Goal: Task Accomplishment & Management: Use online tool/utility

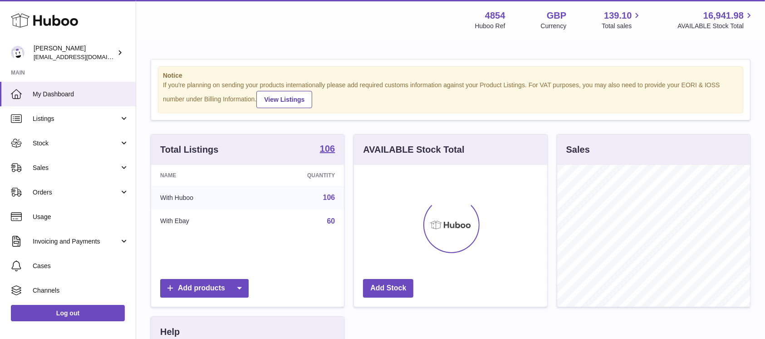
scroll to position [142, 193]
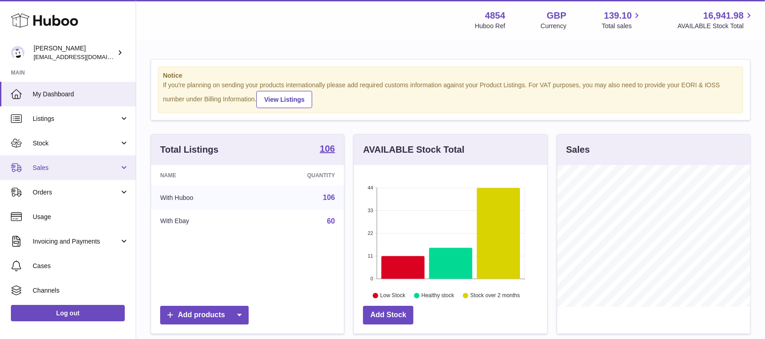
click at [99, 168] on span "Sales" at bounding box center [76, 167] width 87 height 9
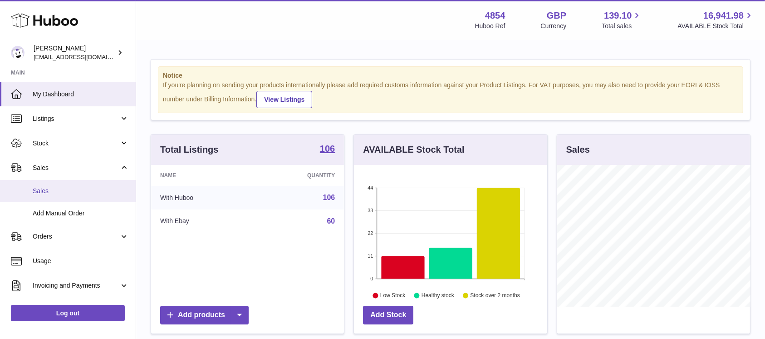
click at [83, 183] on link "Sales" at bounding box center [68, 191] width 136 height 22
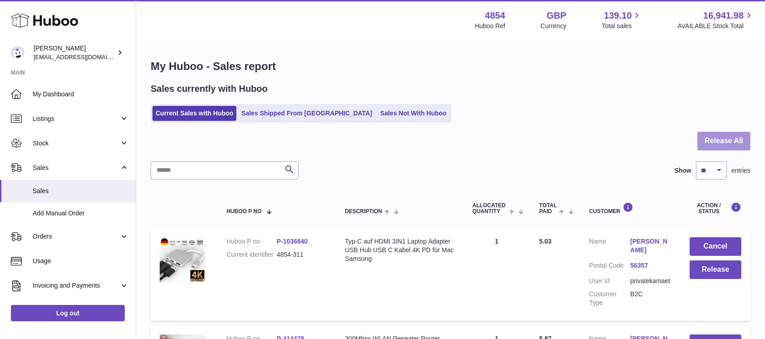
click at [719, 138] on button "Release All" at bounding box center [724, 141] width 53 height 19
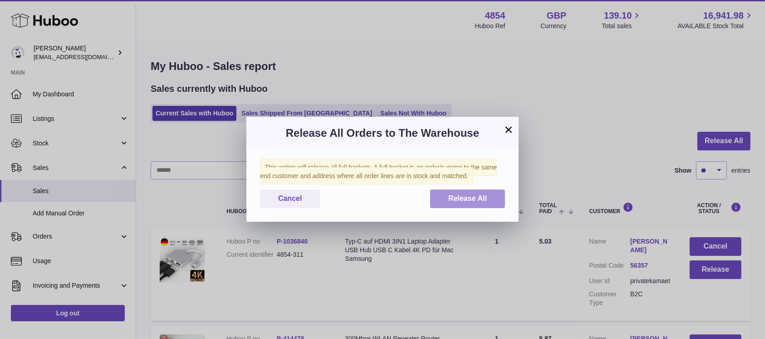
drag, startPoint x: 487, startPoint y: 195, endPoint x: 454, endPoint y: 196, distance: 32.2
click at [487, 196] on span "Release All" at bounding box center [468, 198] width 39 height 8
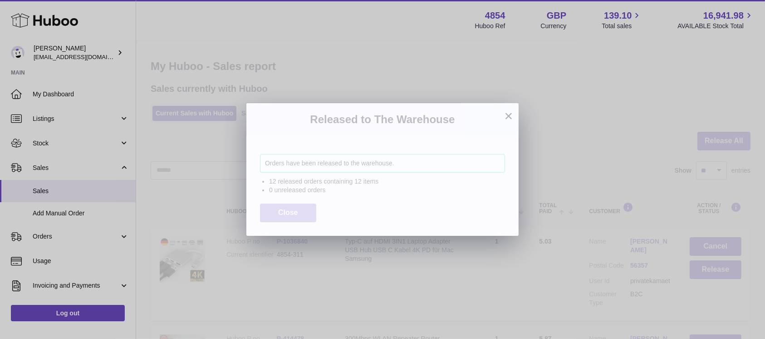
click at [286, 212] on span "Close" at bounding box center [288, 212] width 20 height 8
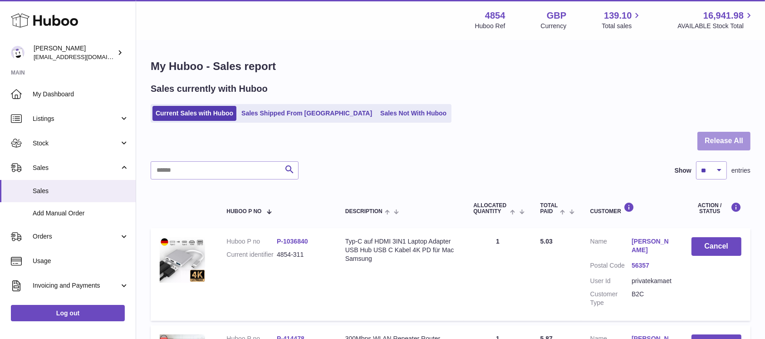
click at [705, 138] on button "Release All" at bounding box center [724, 141] width 53 height 19
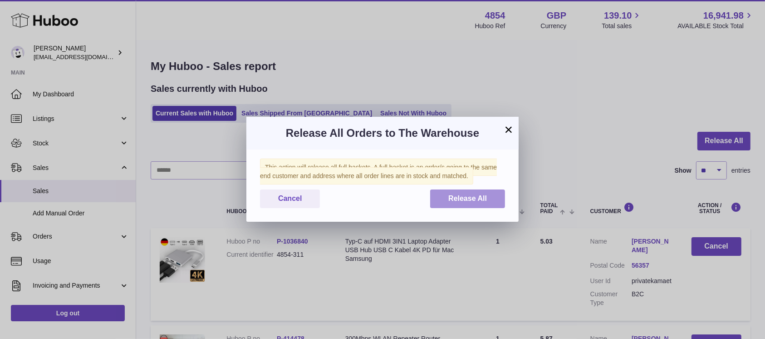
click at [491, 202] on button "Release All" at bounding box center [467, 198] width 75 height 19
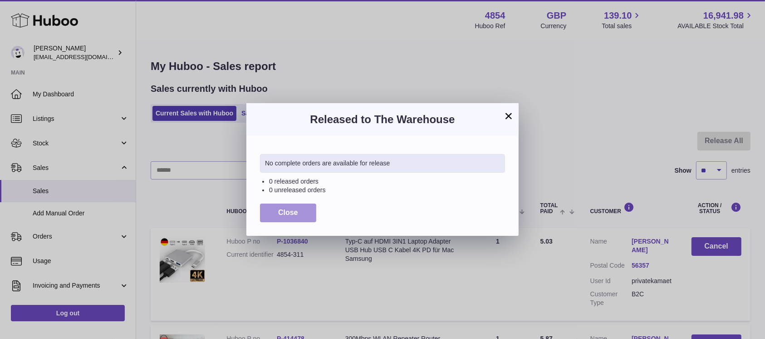
click at [280, 214] on span "Close" at bounding box center [288, 212] width 20 height 8
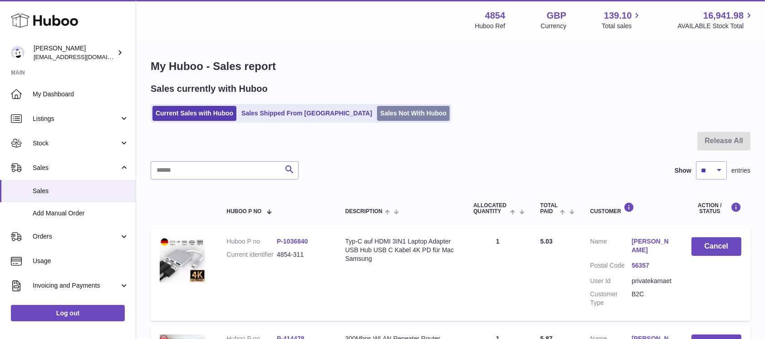
click at [377, 108] on link "Sales Not With Huboo" at bounding box center [413, 113] width 73 height 15
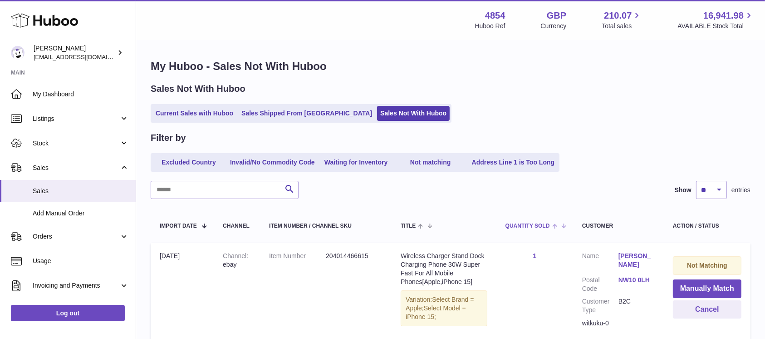
scroll to position [121, 0]
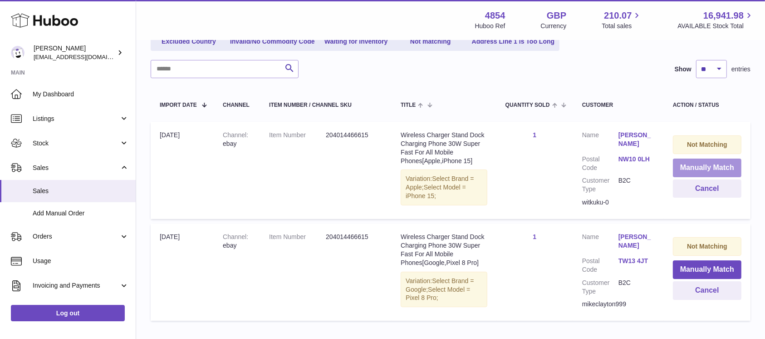
click at [686, 168] on button "Manually Match" at bounding box center [707, 167] width 69 height 19
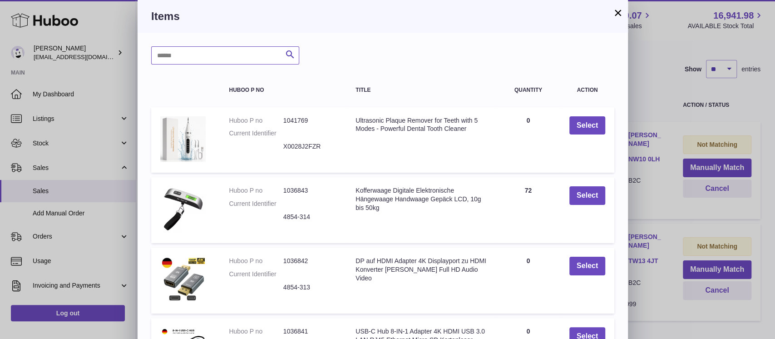
click at [222, 49] on input "text" at bounding box center [225, 55] width 148 height 18
type input "*****"
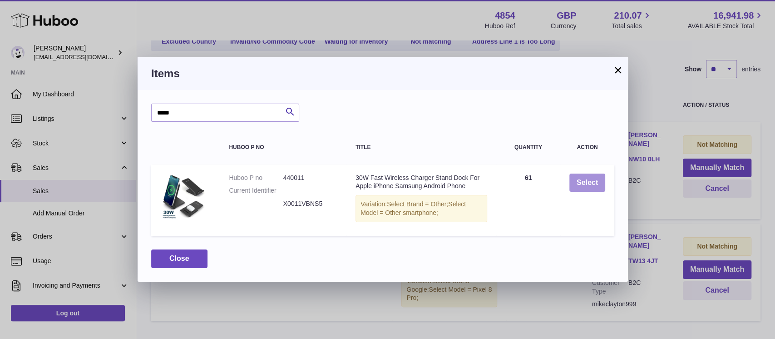
click at [599, 187] on button "Select" at bounding box center [587, 182] width 36 height 19
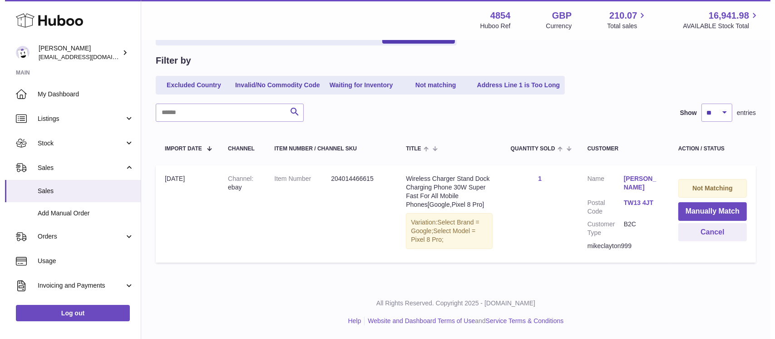
scroll to position [76, 0]
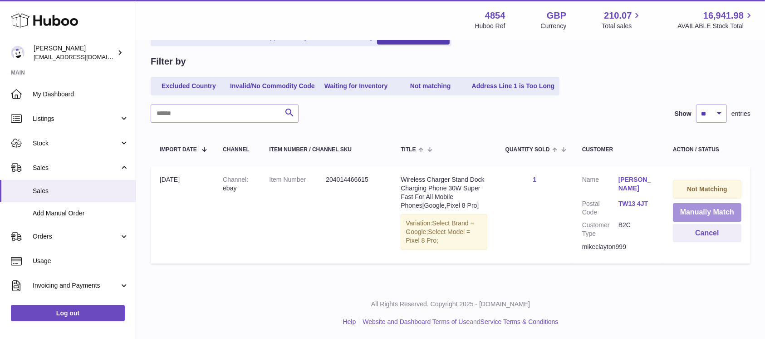
click at [694, 209] on button "Manually Match" at bounding box center [707, 212] width 69 height 19
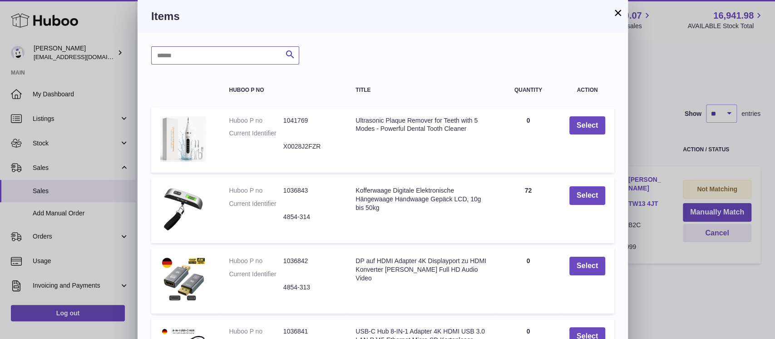
click at [208, 59] on input "text" at bounding box center [225, 55] width 148 height 18
type input "*****"
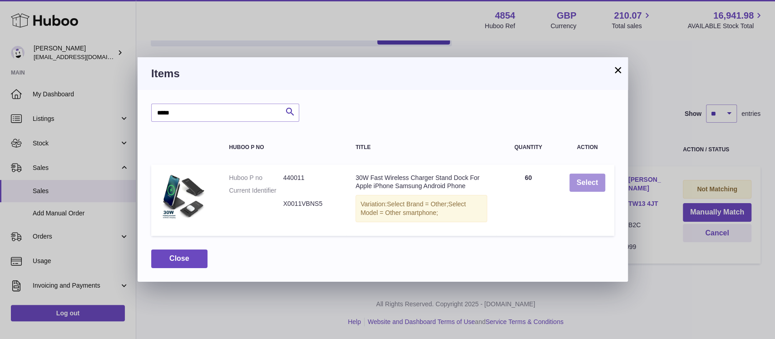
click at [604, 186] on td "Select" at bounding box center [587, 200] width 54 height 72
click at [599, 183] on button "Select" at bounding box center [587, 182] width 36 height 19
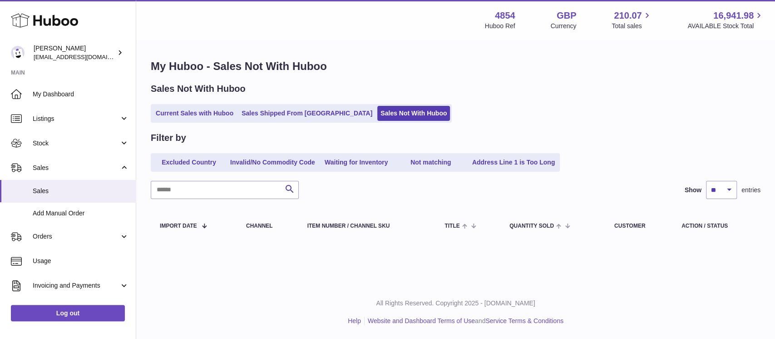
scroll to position [0, 0]
click at [214, 111] on link "Current Sales with Huboo" at bounding box center [195, 113] width 84 height 15
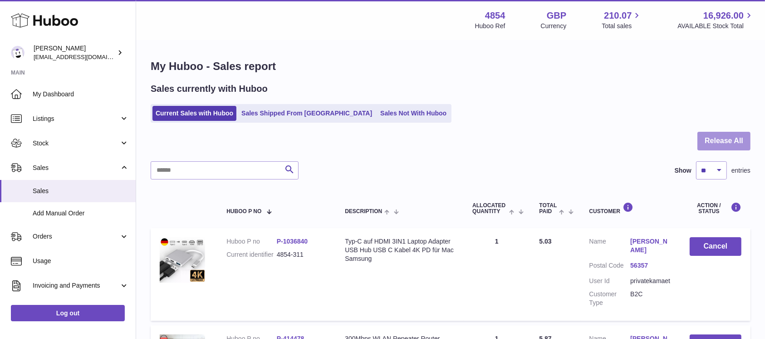
click at [737, 147] on button "Release All" at bounding box center [724, 141] width 53 height 19
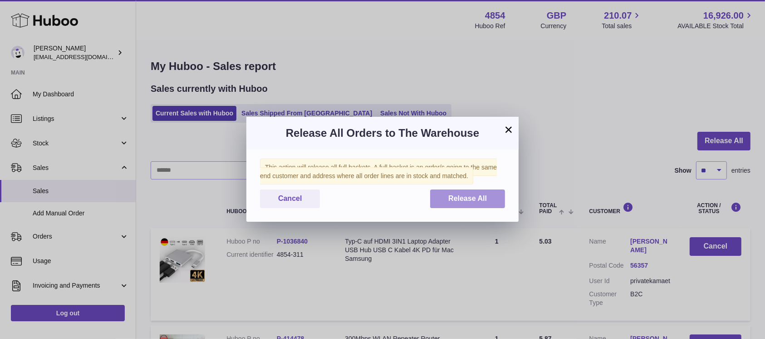
click at [476, 199] on span "Release All" at bounding box center [468, 198] width 39 height 8
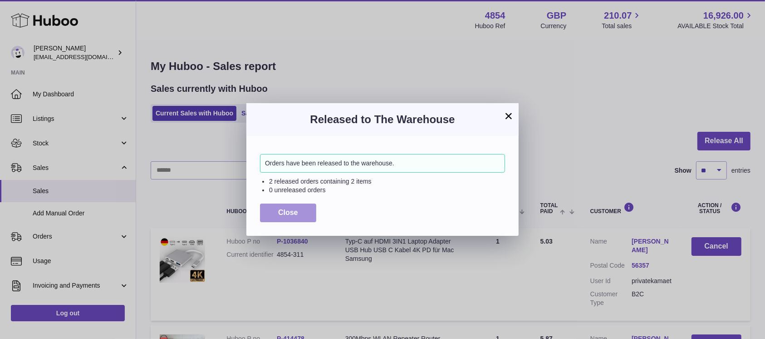
click at [298, 205] on button "Close" at bounding box center [288, 212] width 56 height 19
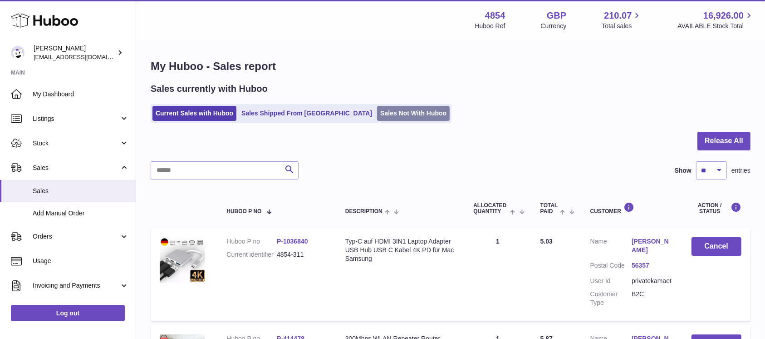
click at [377, 112] on link "Sales Not With Huboo" at bounding box center [413, 113] width 73 height 15
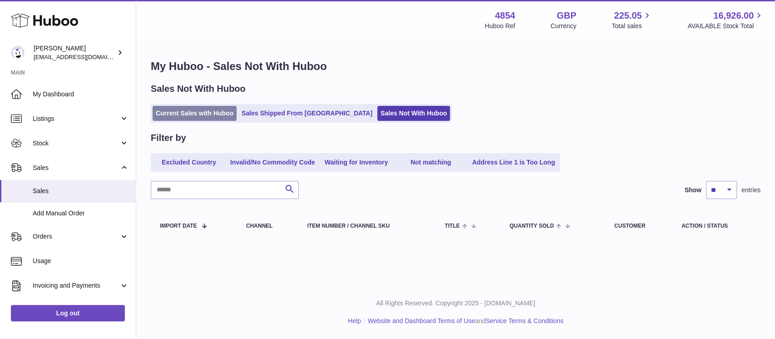
click at [222, 113] on link "Current Sales with Huboo" at bounding box center [195, 113] width 84 height 15
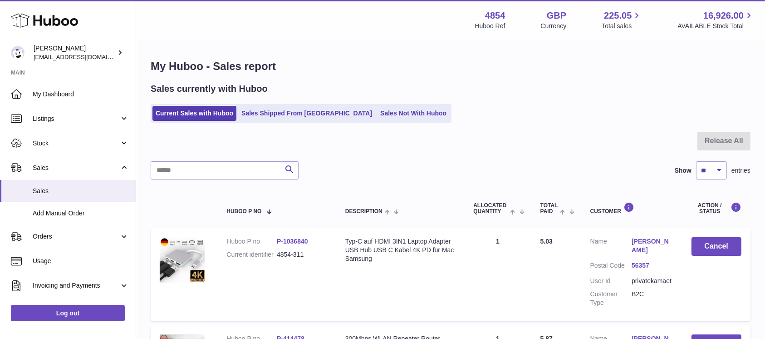
click at [377, 118] on link "Sales Not With Huboo" at bounding box center [413, 113] width 73 height 15
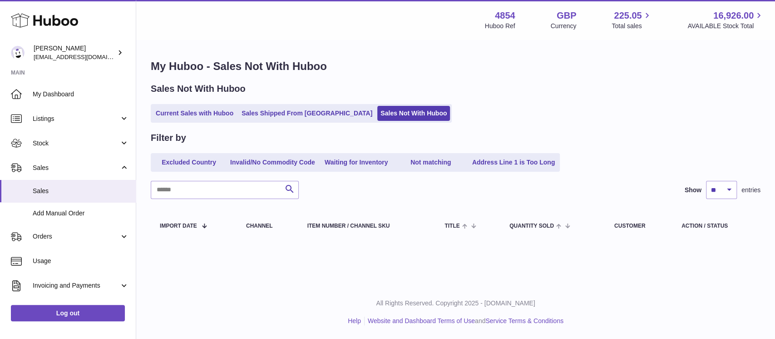
drag, startPoint x: 195, startPoint y: 114, endPoint x: 177, endPoint y: 16, distance: 100.2
click at [194, 114] on link "Current Sales with Huboo" at bounding box center [195, 113] width 84 height 15
